Goal: Use online tool/utility: Utilize a website feature to perform a specific function

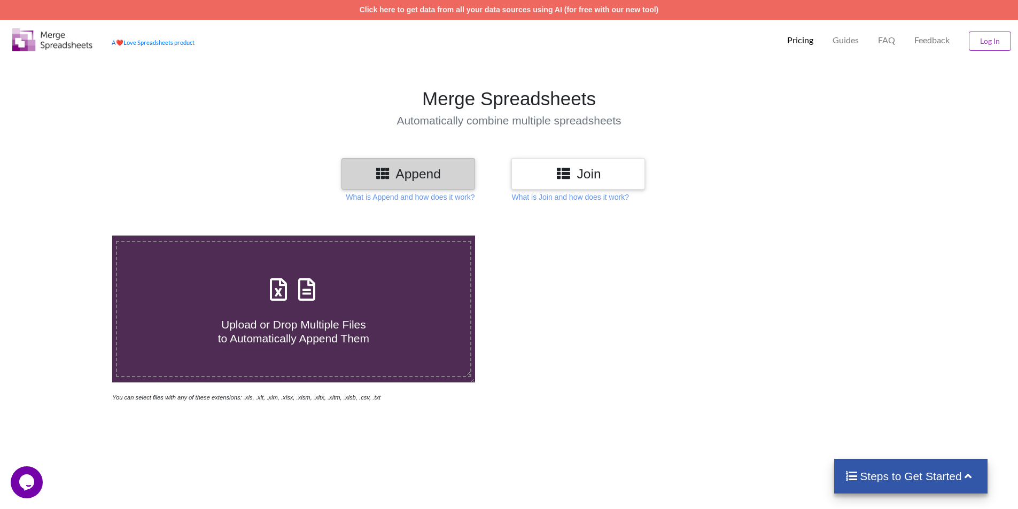
click at [316, 326] on span "Upload or Drop Multiple Files to Automatically Append Them" at bounding box center [293, 331] width 151 height 26
click at [73, 236] on input "Upload or Drop Multiple Files to Automatically Append Them" at bounding box center [73, 236] width 0 height 0
type input "C:\fakepath\AC34 - ECI Format.xlsx"
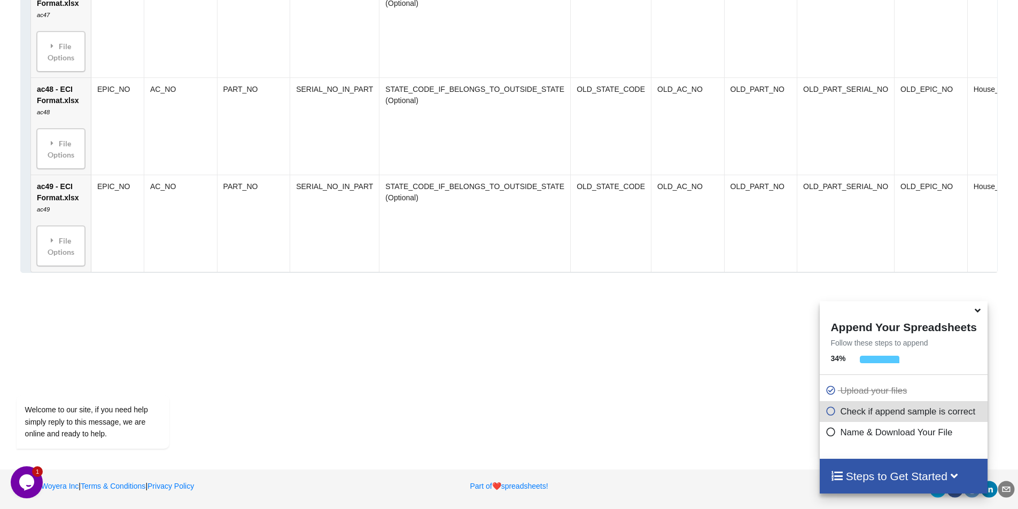
scroll to position [2006, 0]
click at [886, 479] on h4 "Steps to Get Started" at bounding box center [903, 476] width 146 height 13
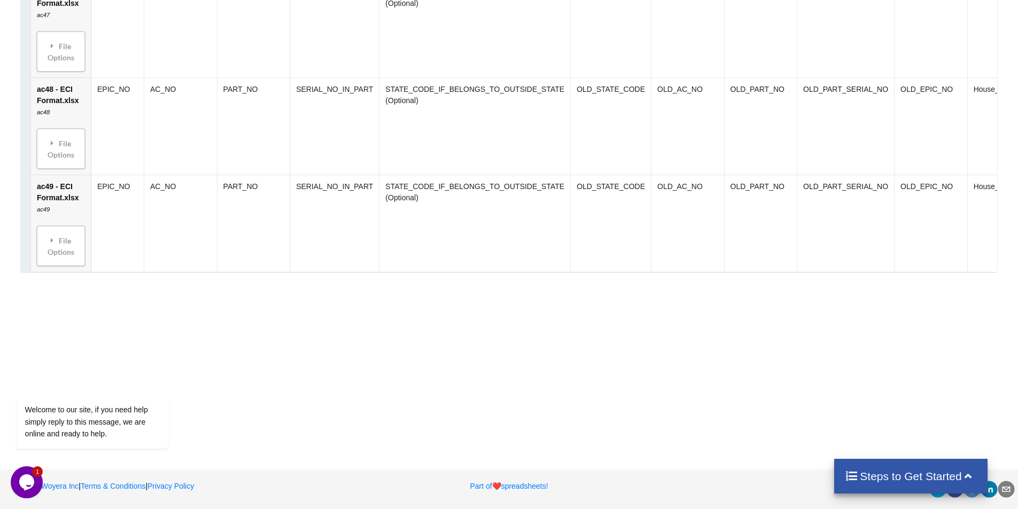
click at [891, 478] on h4 "Steps to Get Started" at bounding box center [911, 476] width 132 height 13
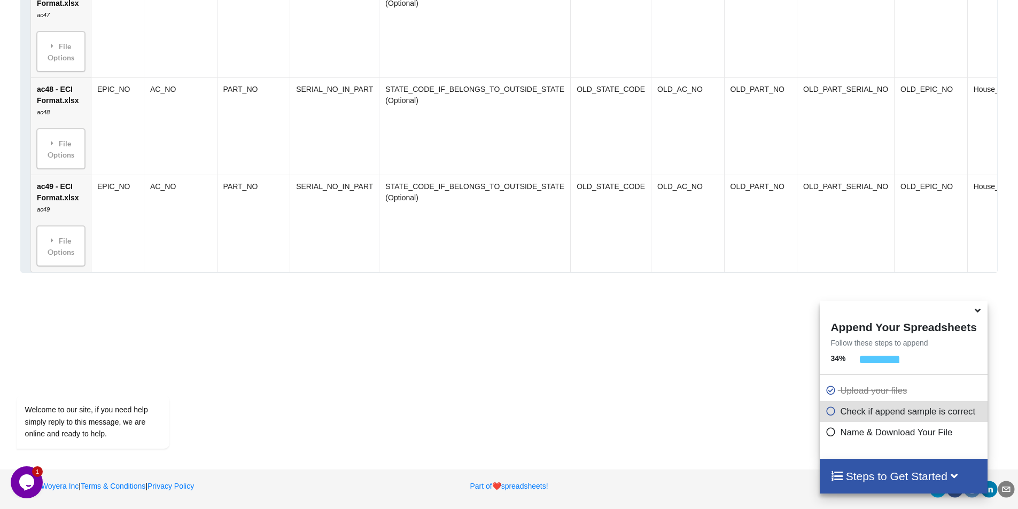
click at [826, 413] on icon at bounding box center [830, 409] width 11 height 9
click at [828, 435] on icon at bounding box center [830, 430] width 11 height 9
click at [869, 474] on h4 "Steps to Get Started" at bounding box center [903, 476] width 146 height 13
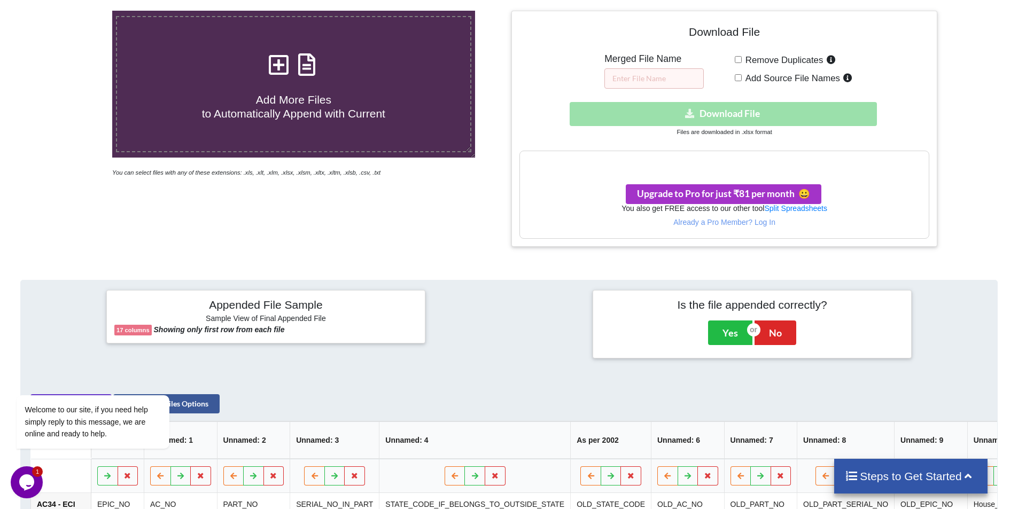
scroll to position [143, 0]
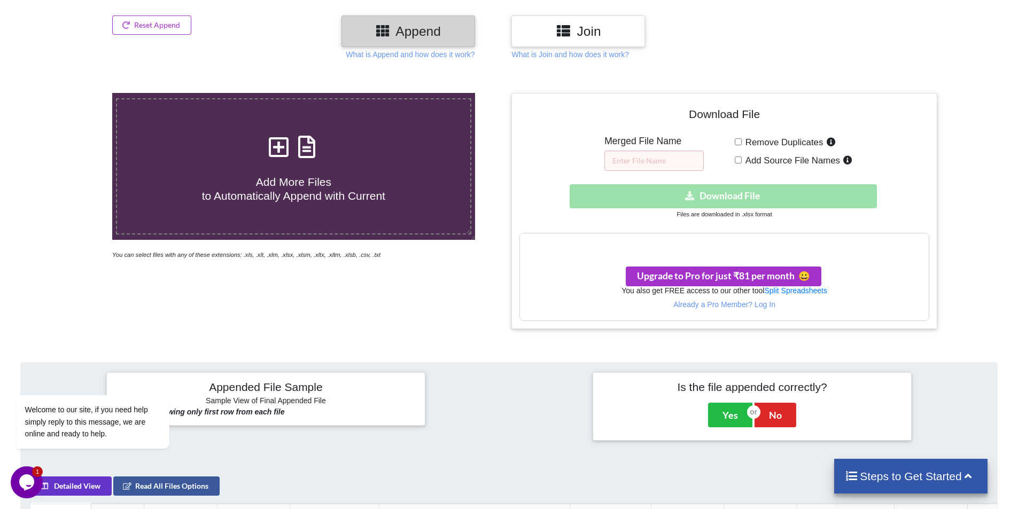
click at [732, 243] on h3 "Your files are more than 1 MB" at bounding box center [724, 245] width 408 height 12
click at [728, 199] on div "Download hidden Download File" at bounding box center [723, 196] width 409 height 24
click at [741, 160] on input "Add Source File Names" at bounding box center [738, 160] width 7 height 7
checkbox input "true"
click at [740, 146] on div "Remove Duplicates Add Source File Names" at bounding box center [832, 152] width 195 height 35
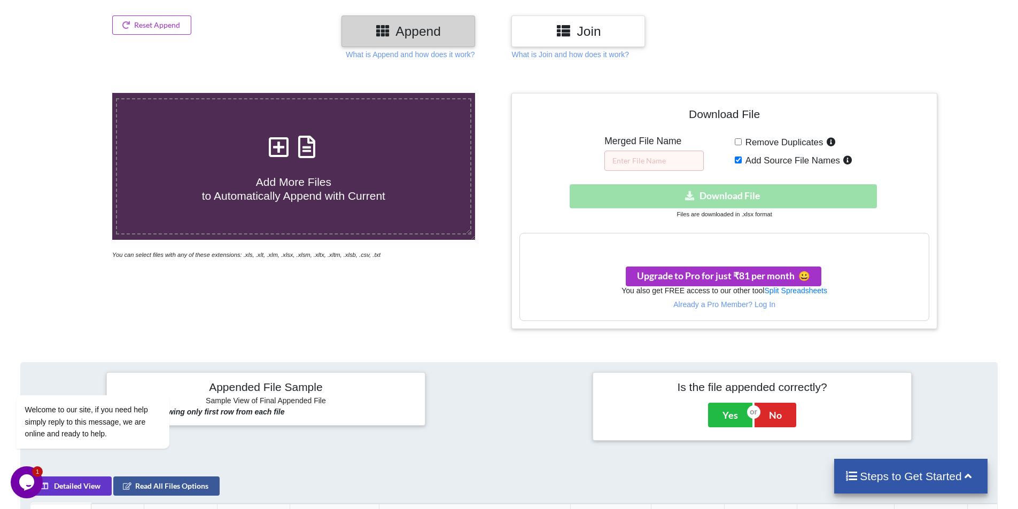
click at [738, 142] on input "Remove Duplicates" at bounding box center [738, 141] width 7 height 7
checkbox input "true"
click at [738, 158] on input "Add Source File Names" at bounding box center [738, 160] width 7 height 7
checkbox input "false"
click at [738, 139] on input "Remove Duplicates" at bounding box center [738, 141] width 7 height 7
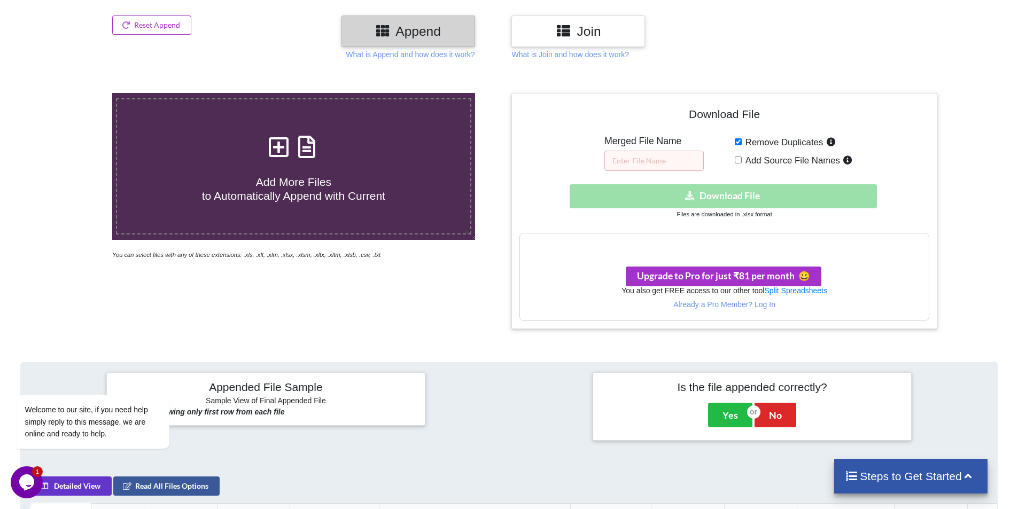
checkbox input "false"
click at [690, 246] on h3 "Your files are more than 1 MB" at bounding box center [724, 245] width 408 height 12
click at [664, 245] on icon at bounding box center [660, 244] width 11 height 10
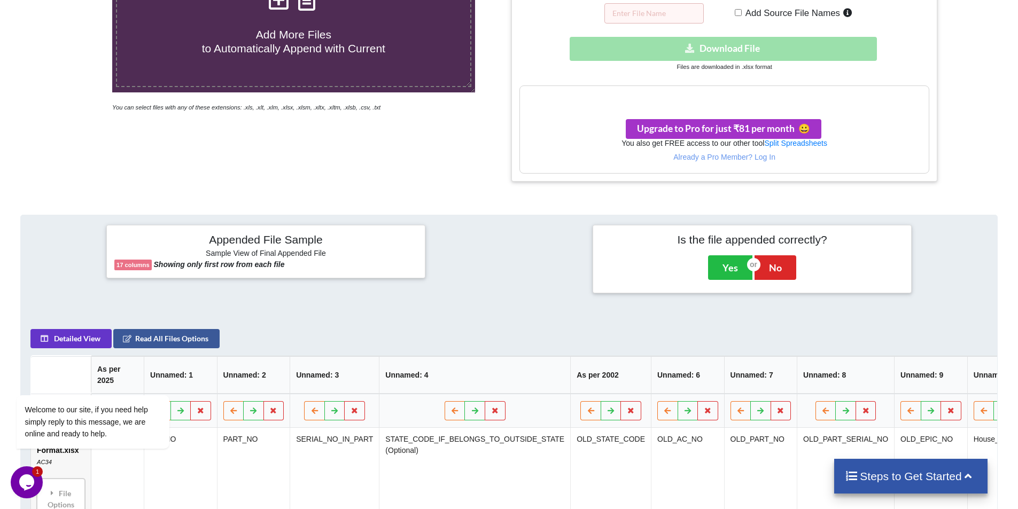
scroll to position [356, 0]
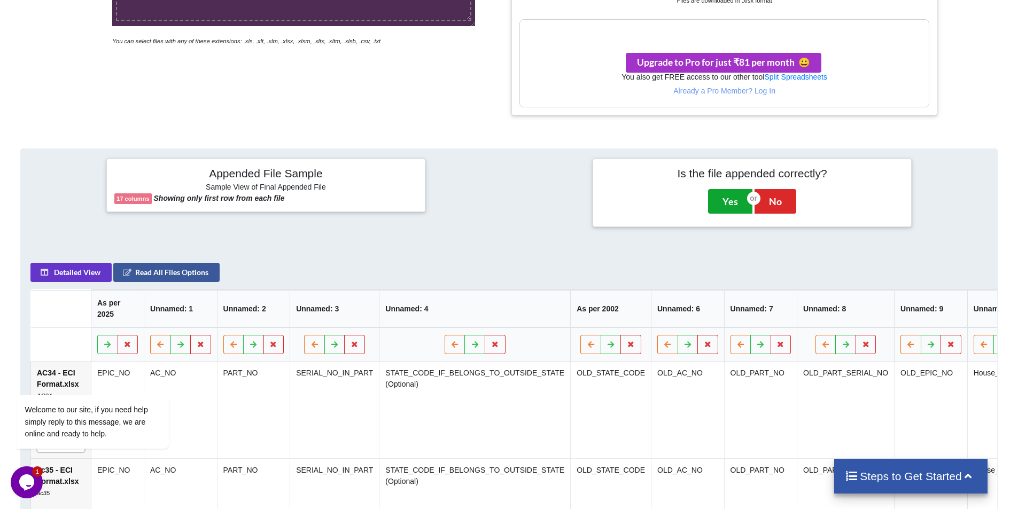
click at [728, 202] on button "Yes" at bounding box center [730, 201] width 44 height 25
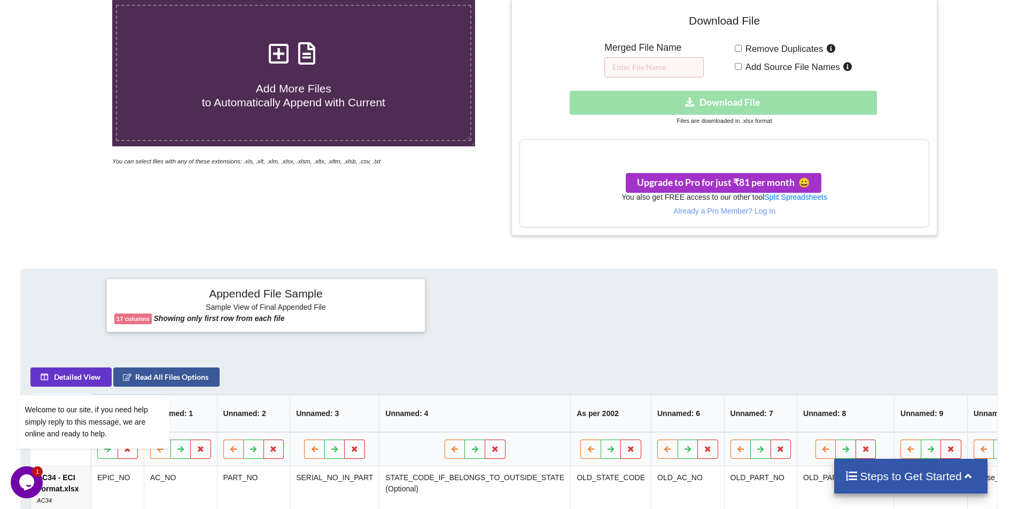
scroll to position [236, 0]
click at [719, 98] on div "Download hidden Download File" at bounding box center [723, 103] width 409 height 24
click at [687, 62] on input "text" at bounding box center [653, 68] width 99 height 20
type input "neeraj"
click at [740, 65] on input "Add Source File Names" at bounding box center [738, 67] width 7 height 7
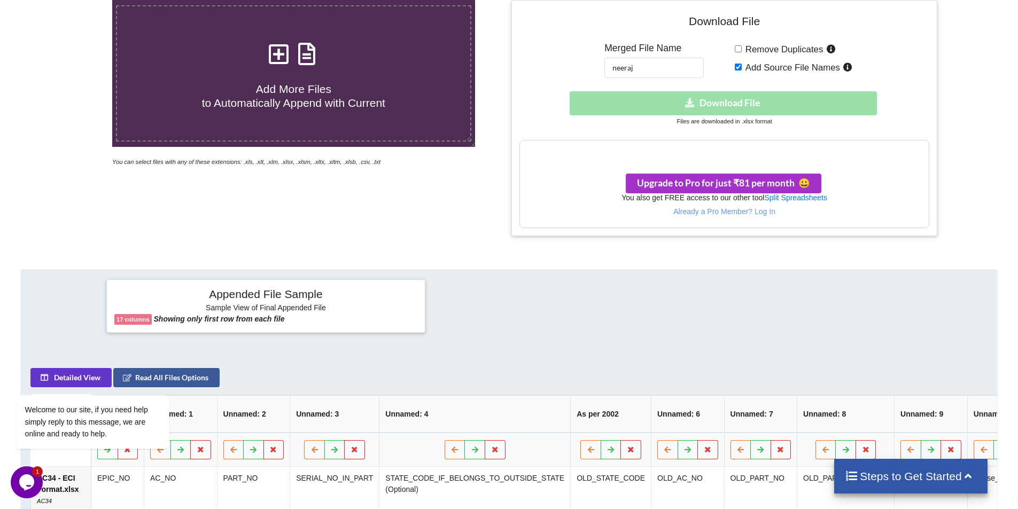
checkbox input "true"
click at [740, 50] on input "Remove Duplicates" at bounding box center [738, 48] width 7 height 7
click at [738, 48] on input "Remove Duplicates" at bounding box center [738, 48] width 7 height 7
checkbox input "false"
click at [738, 65] on input "Add Source File Names" at bounding box center [738, 67] width 7 height 7
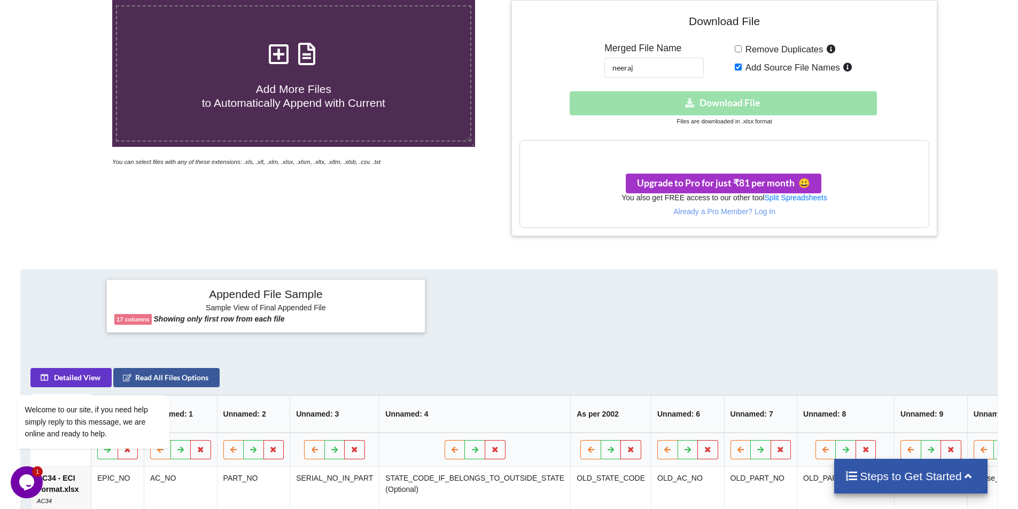
checkbox input "false"
click at [736, 96] on div "Download hidden Download File" at bounding box center [723, 103] width 409 height 24
click at [683, 103] on div "Download hidden Download File" at bounding box center [723, 103] width 409 height 24
click at [703, 103] on div "Download hidden Download File" at bounding box center [723, 103] width 409 height 24
click at [692, 68] on input "neeraj" at bounding box center [653, 68] width 99 height 20
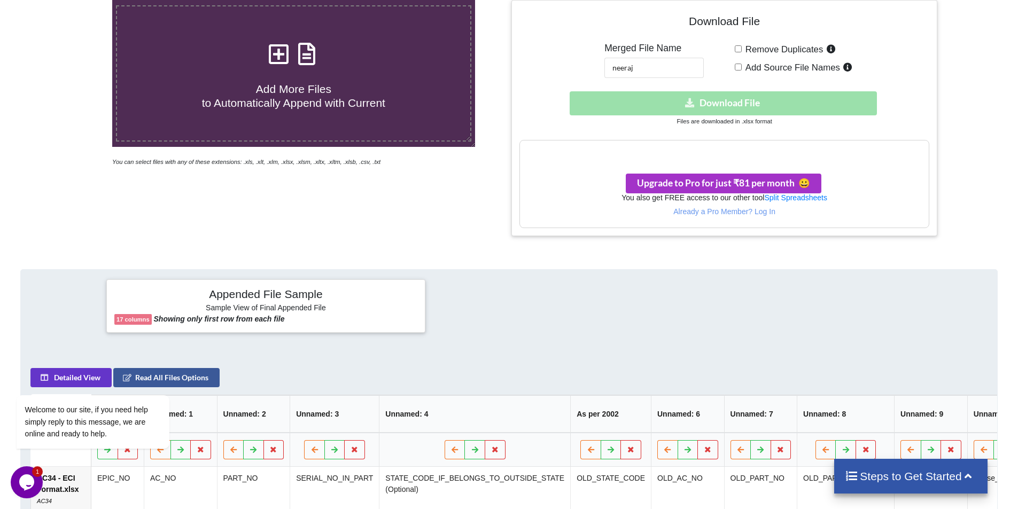
click at [690, 106] on div "Download hidden Download File" at bounding box center [723, 103] width 409 height 24
drag, startPoint x: 652, startPoint y: 71, endPoint x: 590, endPoint y: 71, distance: 62.5
click at [590, 71] on div "Download File Merged File Name neeraj Remove Duplicates Add Source File Names D…" at bounding box center [723, 118] width 409 height 220
type input "j"
type input "kangra.xlsx"
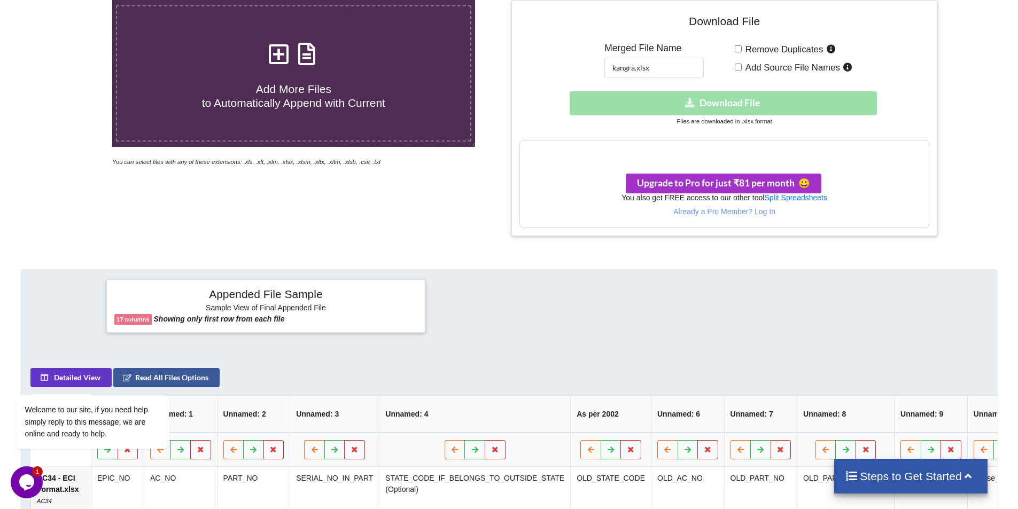
click at [689, 105] on div "Download hidden Download File" at bounding box center [723, 103] width 409 height 24
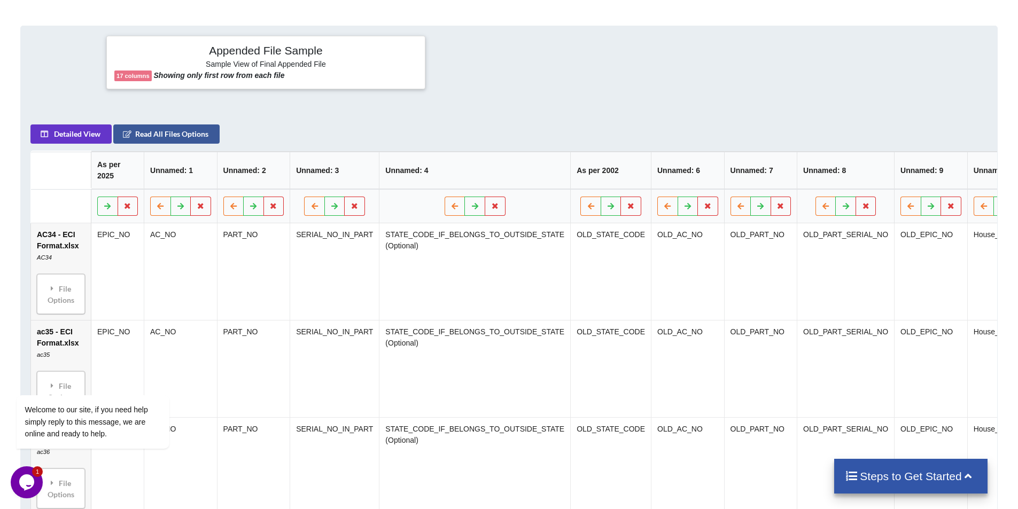
scroll to position [481, 0]
click at [164, 141] on button "Read All Files Options" at bounding box center [166, 132] width 106 height 19
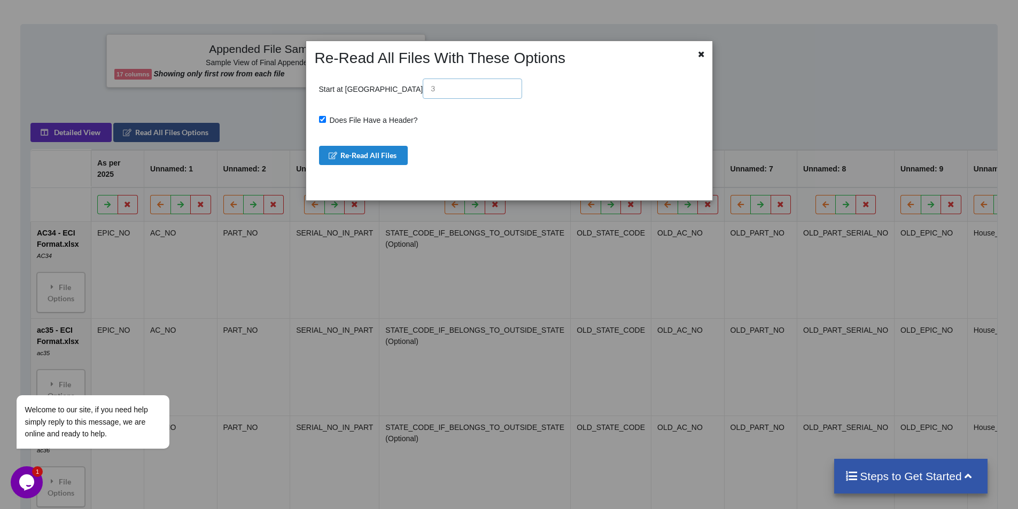
click at [423, 92] on input "text" at bounding box center [472, 89] width 99 height 20
click at [361, 151] on button "Re-Read All Files" at bounding box center [363, 155] width 89 height 19
